Goal: Navigation & Orientation: Find specific page/section

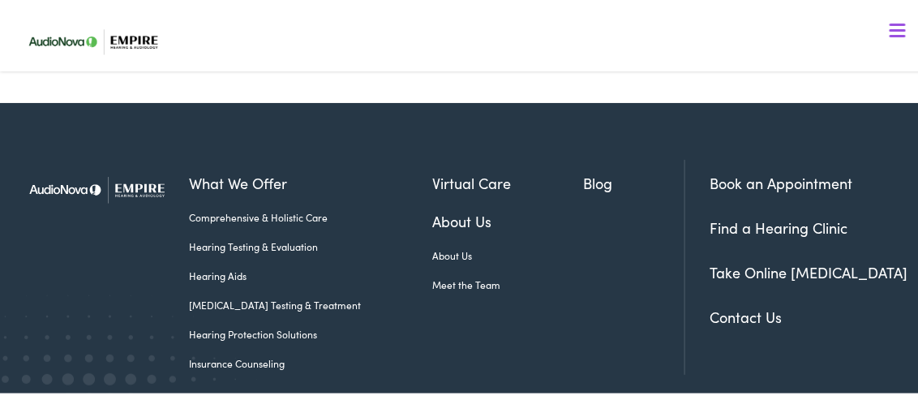
scroll to position [967, 0]
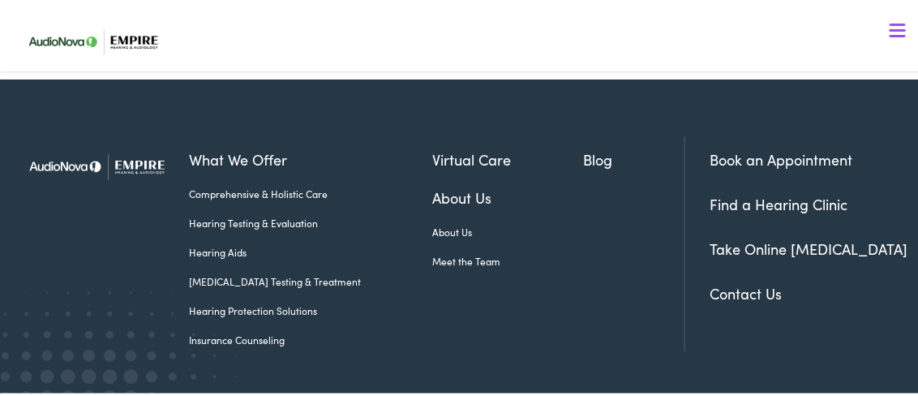
click at [711, 212] on link "Find a Hearing Clinic" at bounding box center [779, 201] width 138 height 20
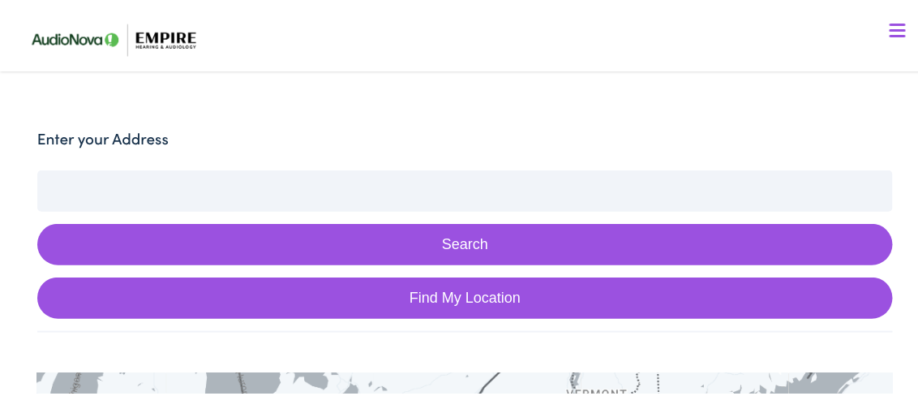
scroll to position [405, 0]
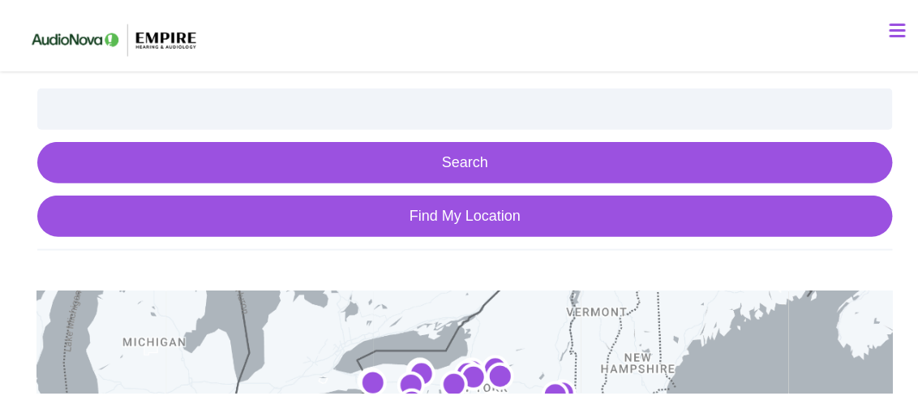
click at [456, 161] on button "Search" at bounding box center [464, 159] width 855 height 41
click at [435, 208] on link "Find My Location" at bounding box center [464, 213] width 855 height 41
type input "Lackawanna, New York"
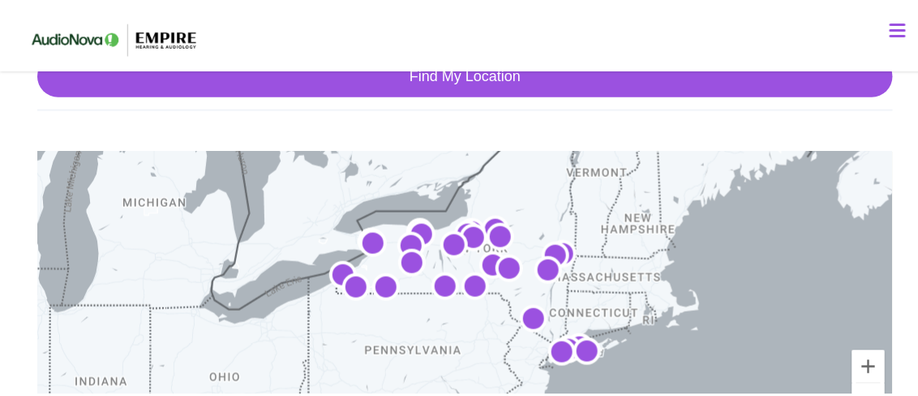
scroll to position [568, 0]
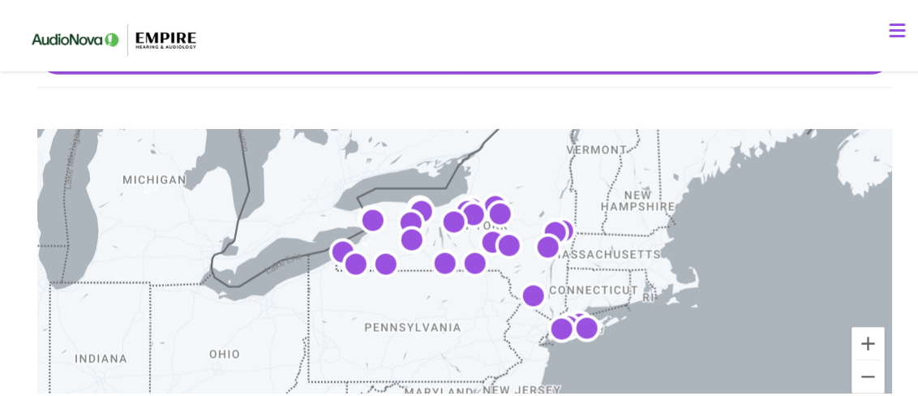
click at [368, 217] on img "AudioNova" at bounding box center [373, 220] width 39 height 39
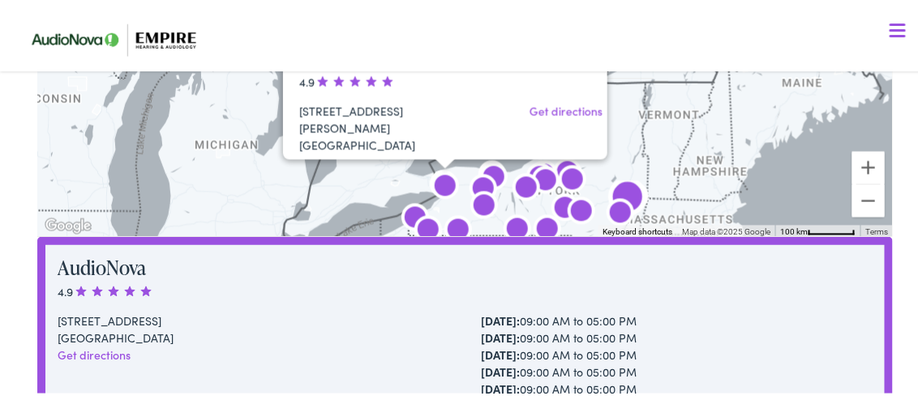
scroll to position [740, 0]
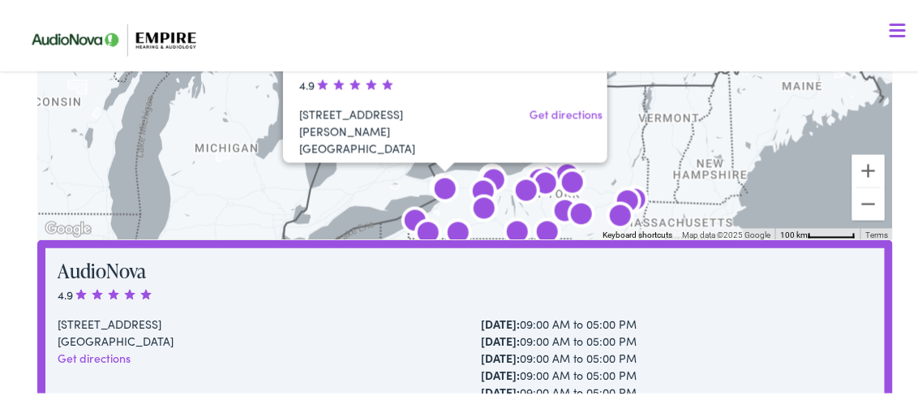
click at [481, 184] on img "AudioNova" at bounding box center [483, 191] width 39 height 39
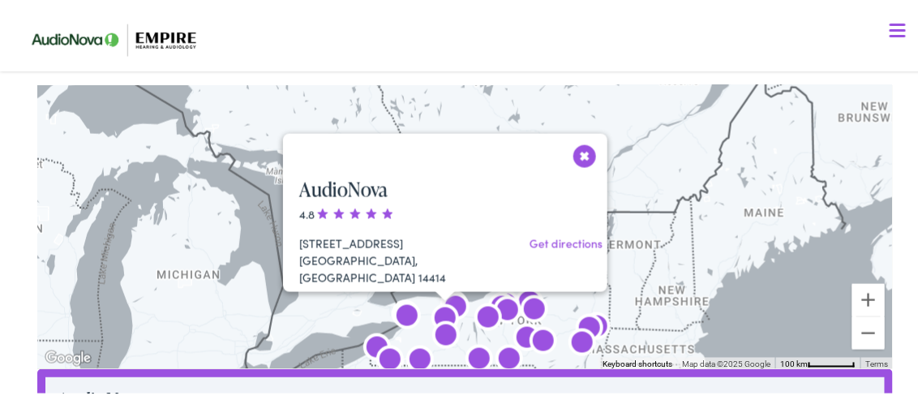
scroll to position [648, 0]
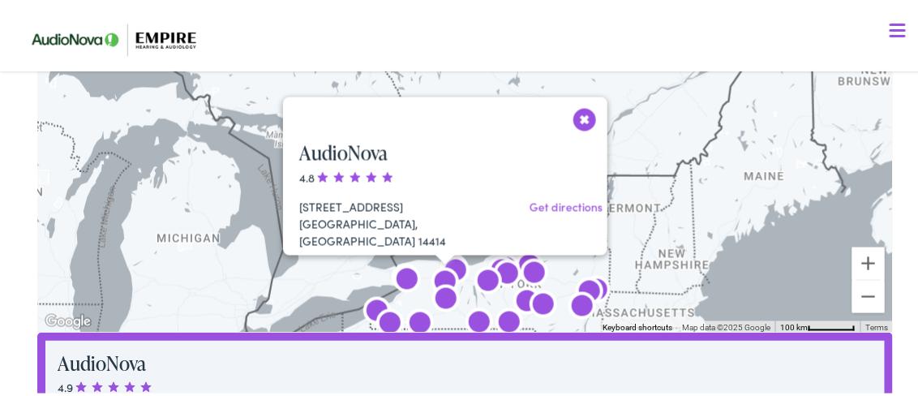
click at [401, 274] on img "AudioNova" at bounding box center [407, 278] width 39 height 39
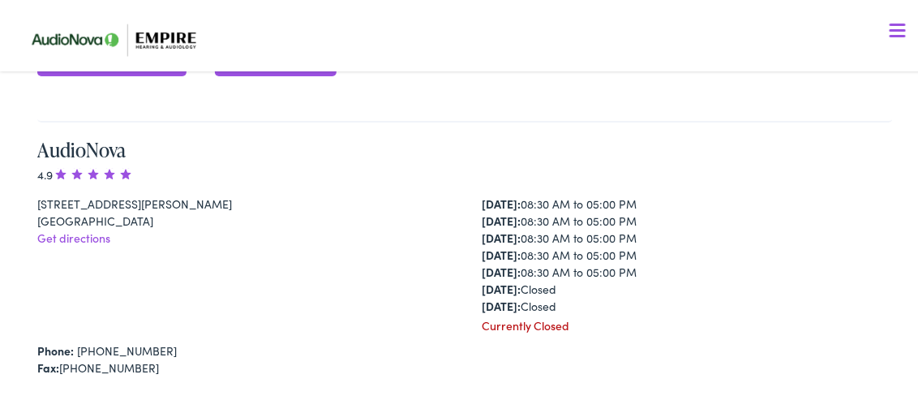
scroll to position [1713, 0]
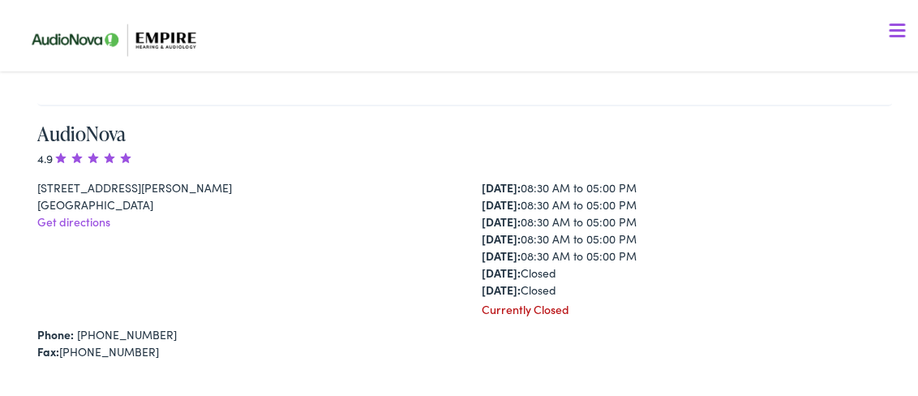
click at [100, 218] on link "Get directions" at bounding box center [73, 219] width 73 height 16
click at [96, 128] on link "AudioNova" at bounding box center [81, 131] width 88 height 27
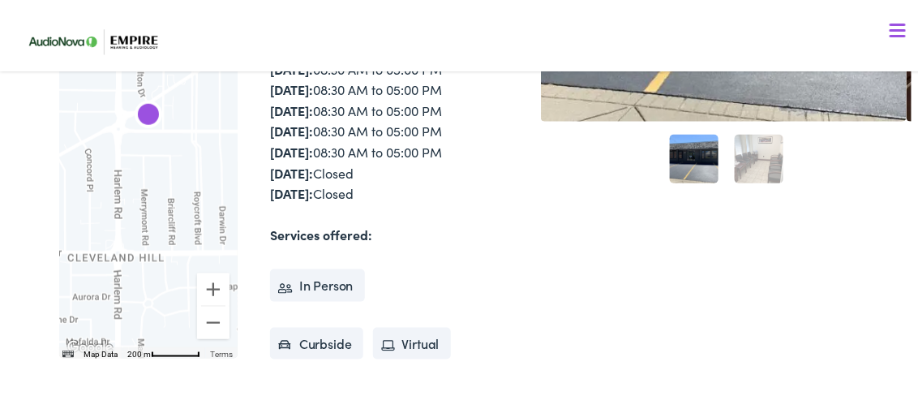
scroll to position [405, 0]
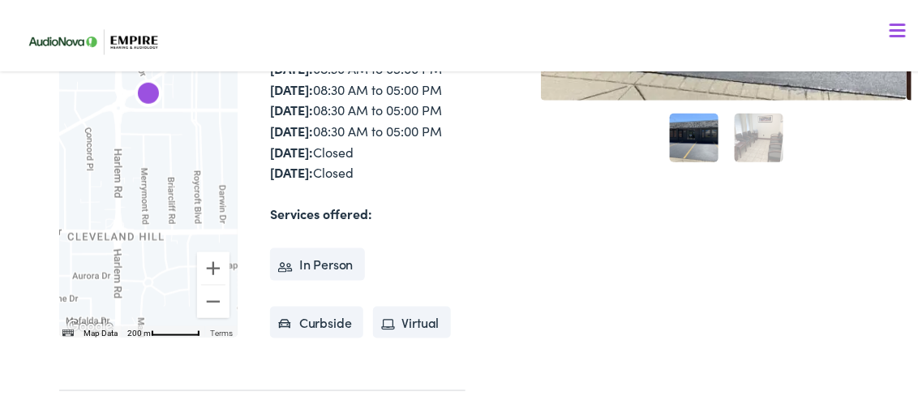
click at [324, 278] on li "In Person" at bounding box center [317, 262] width 95 height 32
click at [280, 278] on li "In Person" at bounding box center [317, 262] width 95 height 32
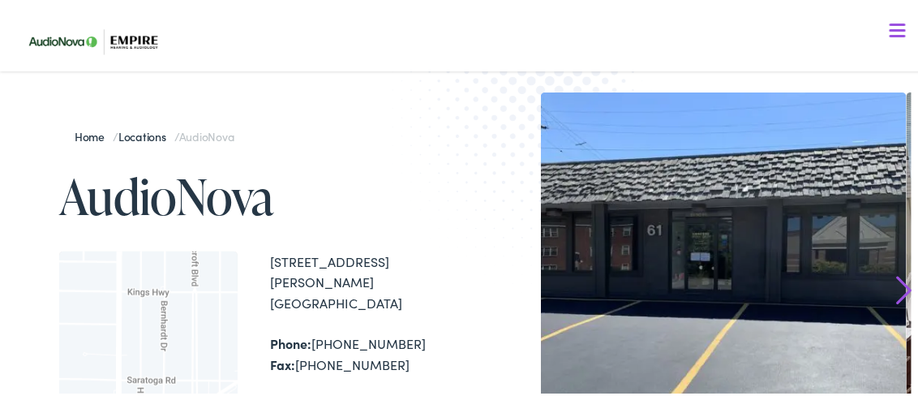
scroll to position [81, 0]
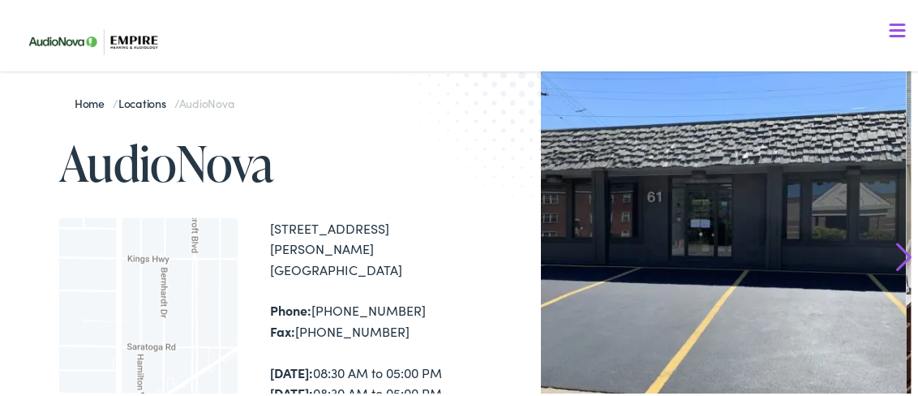
click at [890, 28] on span at bounding box center [898, 28] width 16 height 2
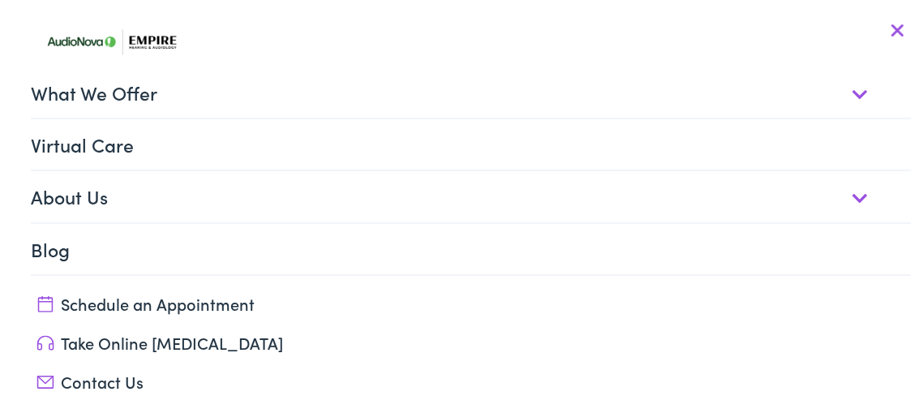
scroll to position [324, 0]
click at [230, 338] on link "Take Online [MEDICAL_DATA]" at bounding box center [464, 339] width 857 height 23
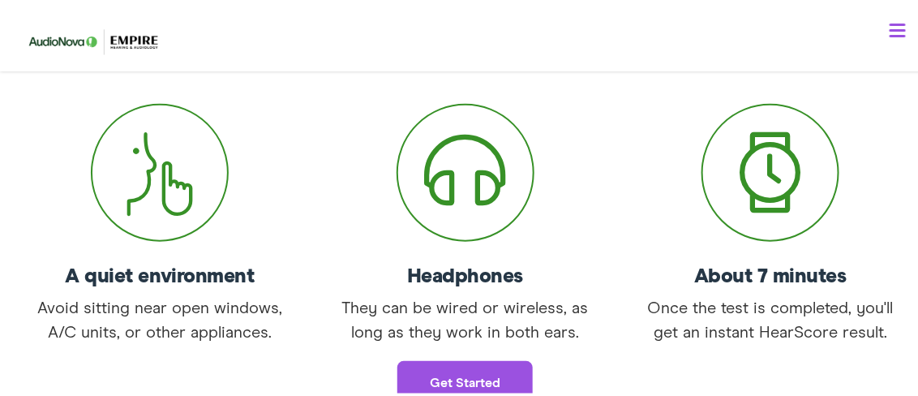
scroll to position [405, 0]
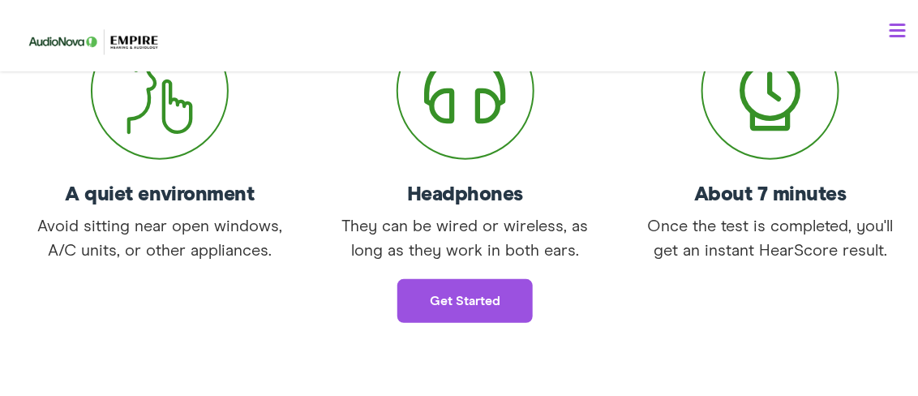
click at [453, 291] on link "Get started" at bounding box center [464, 299] width 135 height 44
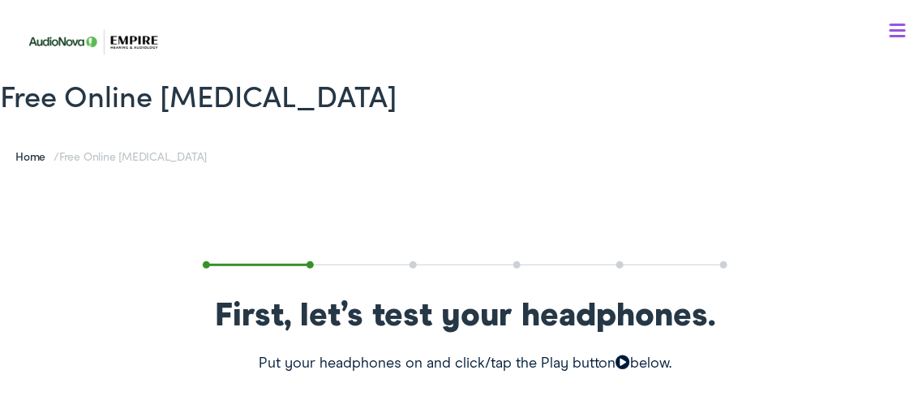
scroll to position [0, 0]
